Goal: Navigation & Orientation: Understand site structure

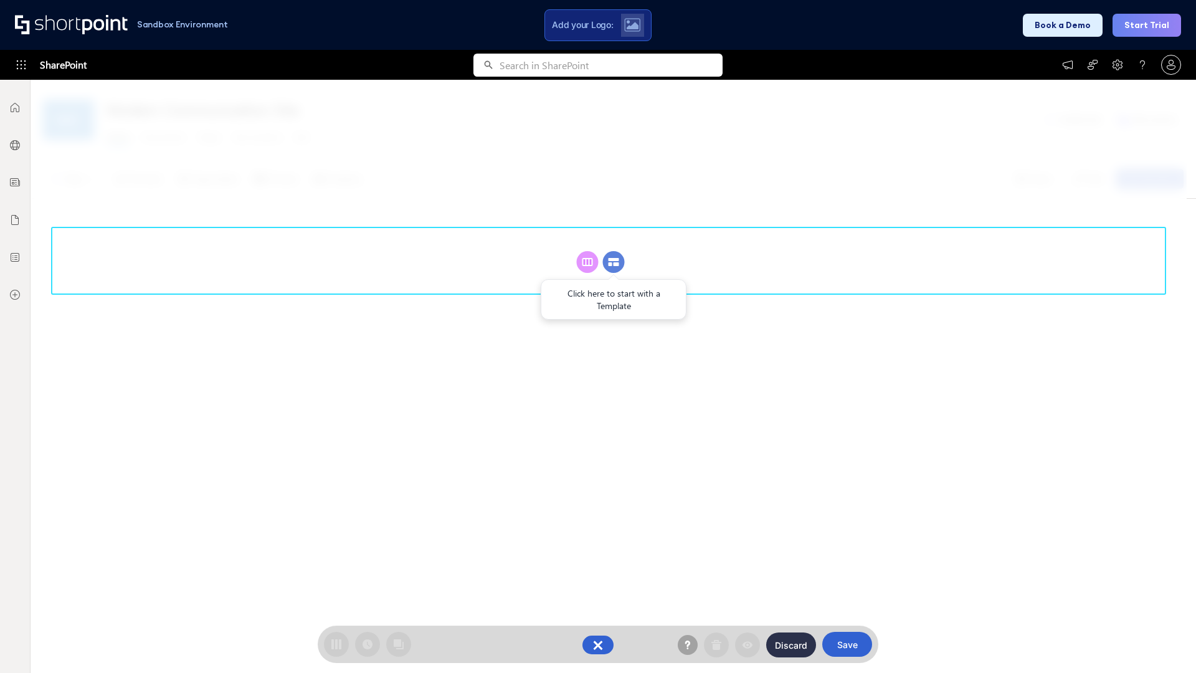
click at [614, 262] on circle at bounding box center [614, 262] width 22 height 22
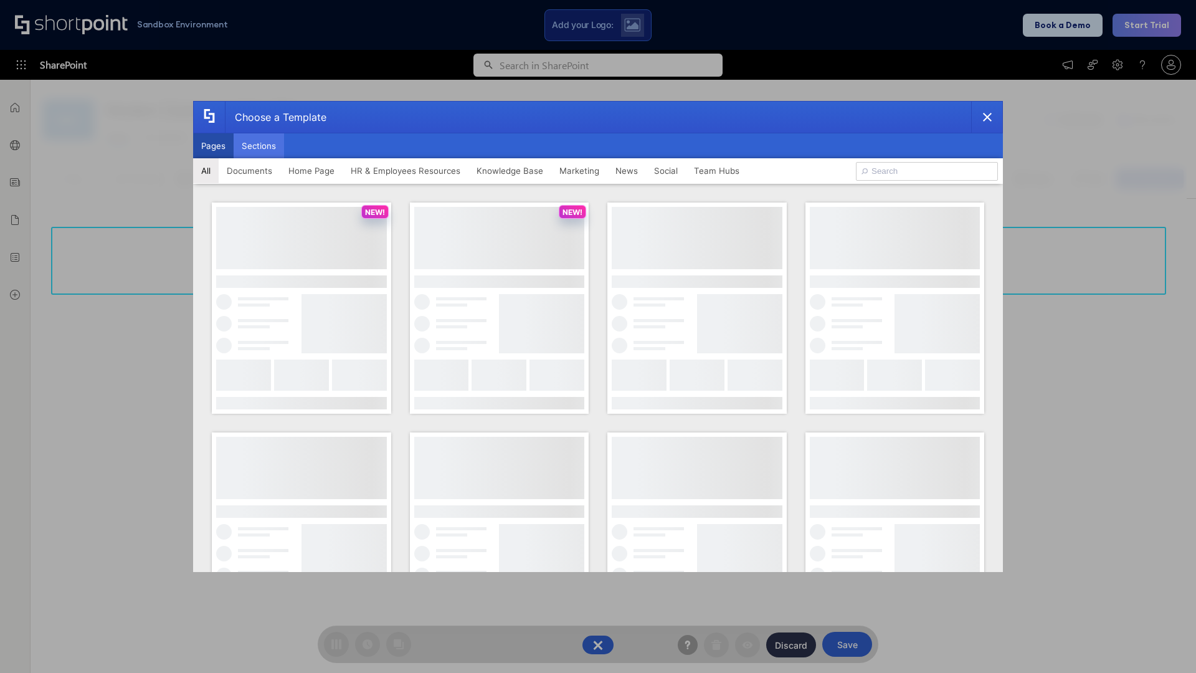
click at [259, 146] on button "Sections" at bounding box center [259, 145] width 50 height 25
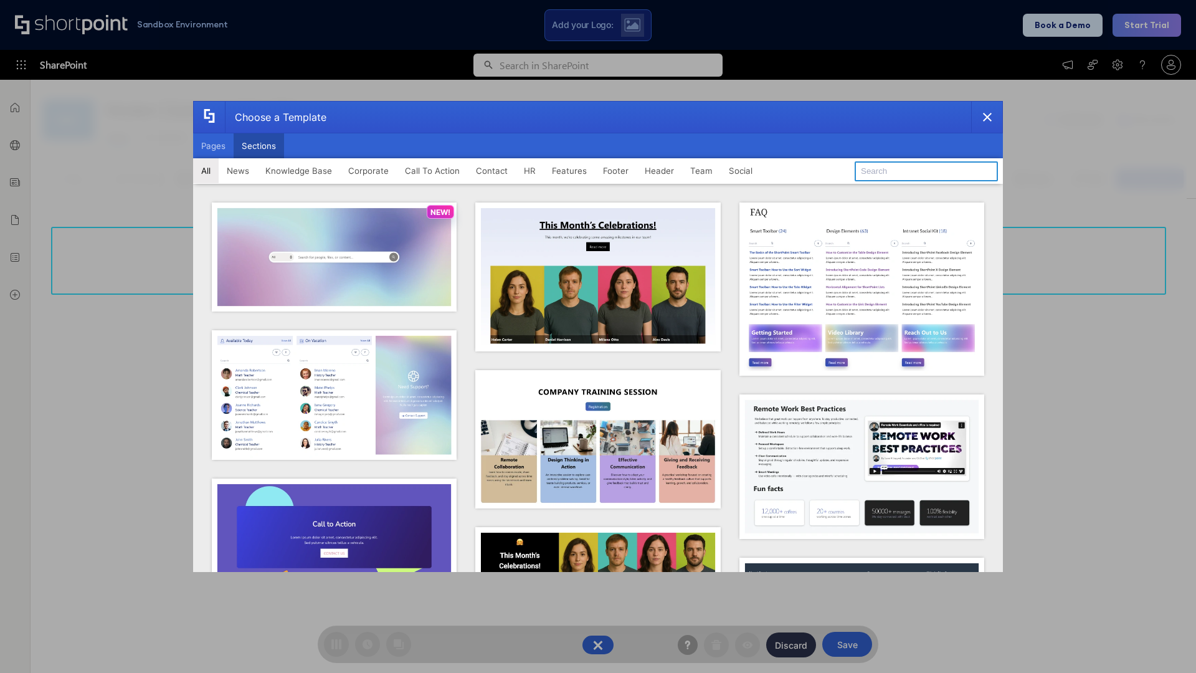
type input "Header 3"
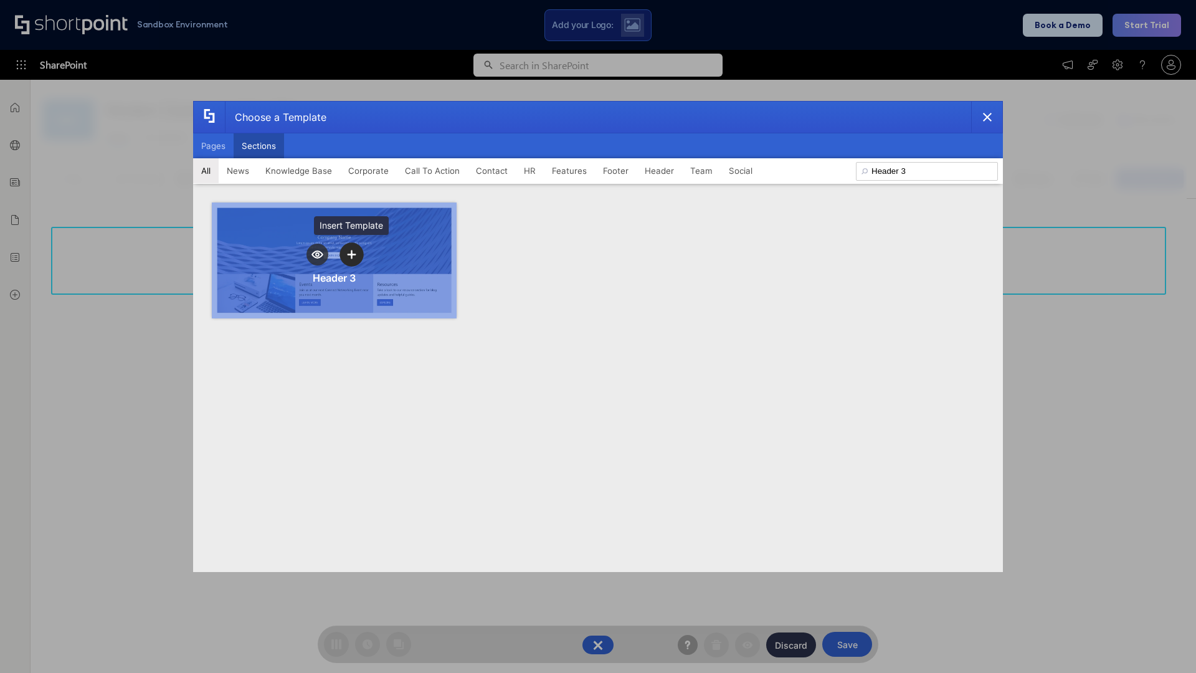
click at [351, 254] on icon "template selector" at bounding box center [351, 254] width 9 height 9
